Goal: Transaction & Acquisition: Subscribe to service/newsletter

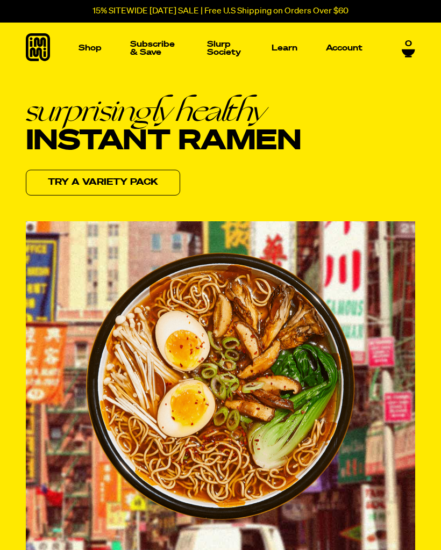
click at [140, 183] on link "Try a variety pack" at bounding box center [103, 183] width 154 height 26
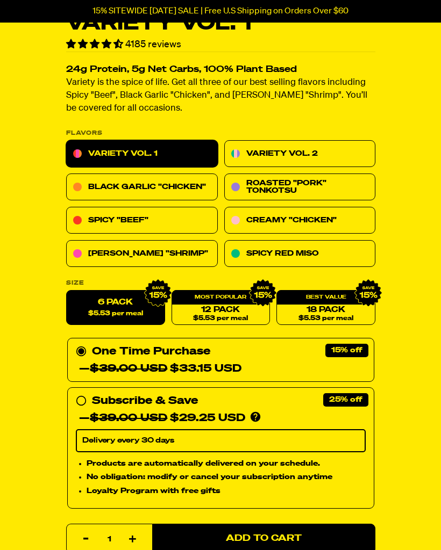
scroll to position [307, 0]
click at [78, 393] on input "Subscribe & Save 25% — $39.00 USD $29.25 USD You'll receive your selected flavo…" at bounding box center [79, 393] width 7 height 0
radio input "true"
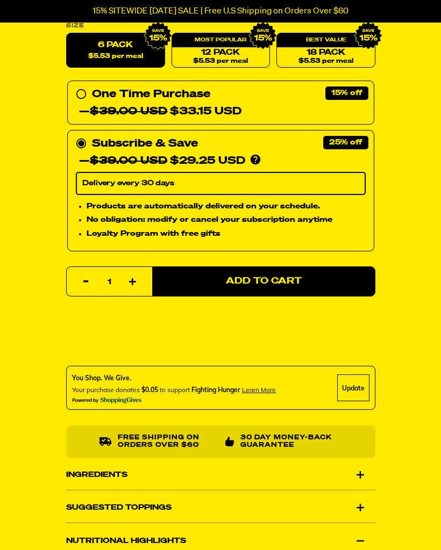
scroll to position [569, 0]
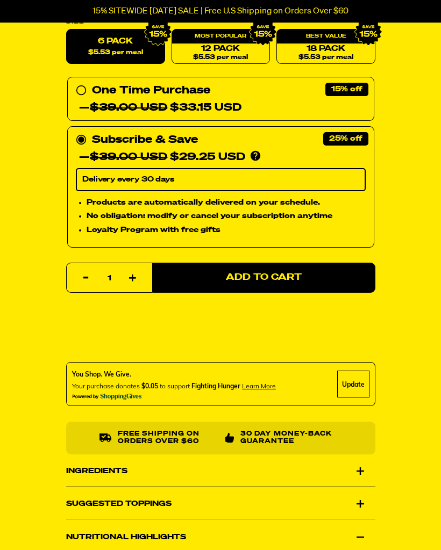
click at [312, 278] on button "Add to Cart" at bounding box center [263, 278] width 223 height 30
select select "Every 30 Days"
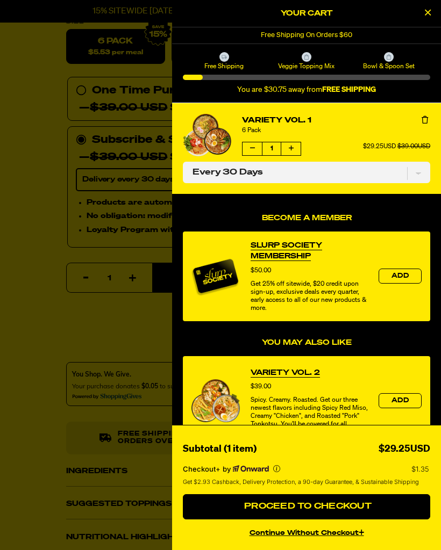
click at [358, 503] on span "Proceed to Checkout" at bounding box center [306, 507] width 130 height 9
